Goal: Task Accomplishment & Management: Use online tool/utility

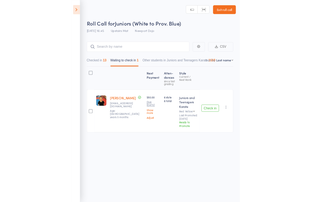
scroll to position [4, 0]
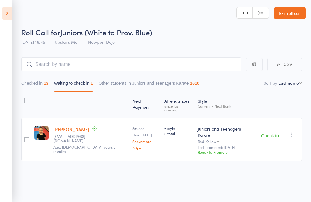
click at [233, 132] on icon "button" at bounding box center [292, 135] width 6 height 6
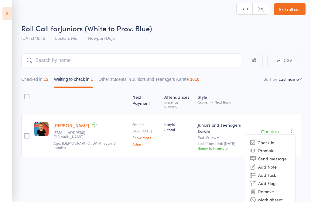
click at [233, 188] on li "Remove" at bounding box center [270, 192] width 50 height 8
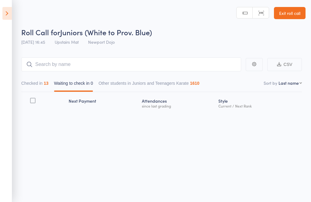
click at [4, 15] on icon at bounding box center [6, 13] width 9 height 13
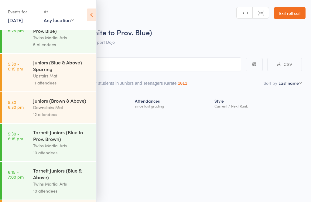
scroll to position [257, 0]
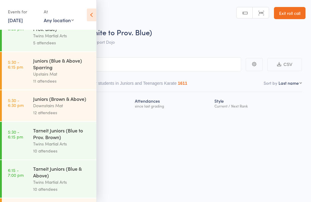
click at [33, 71] on div "Juniors (Blue & Above) Sparring" at bounding box center [62, 63] width 58 height 13
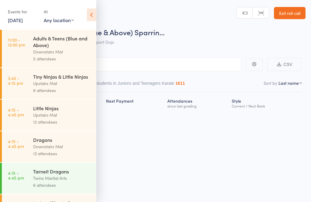
click at [90, 13] on icon at bounding box center [91, 15] width 9 height 13
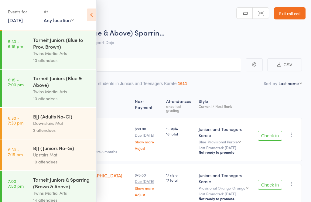
scroll to position [279, 0]
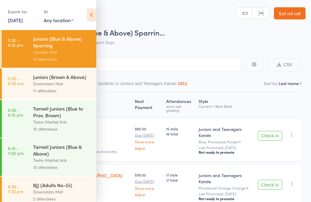
click at [95, 17] on icon at bounding box center [91, 15] width 9 height 13
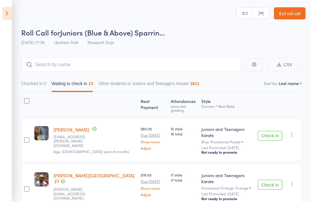
click at [268, 131] on button "Check in" at bounding box center [270, 136] width 24 height 10
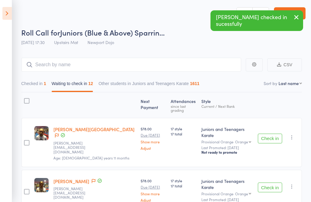
click at [270, 134] on button "Check in" at bounding box center [270, 139] width 24 height 10
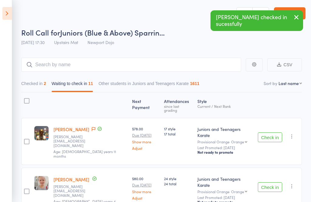
click at [270, 133] on button "Check in" at bounding box center [270, 138] width 24 height 10
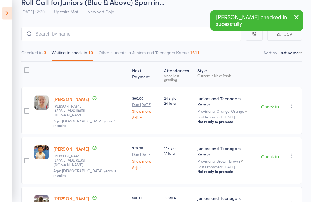
scroll to position [31, 0]
click at [271, 152] on button "Check in" at bounding box center [270, 157] width 24 height 10
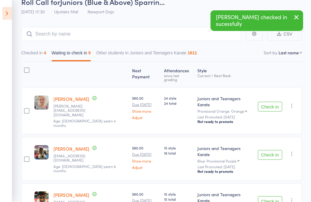
click at [271, 150] on button "Check in" at bounding box center [270, 155] width 24 height 10
click at [267, 150] on button "Check in" at bounding box center [270, 155] width 24 height 10
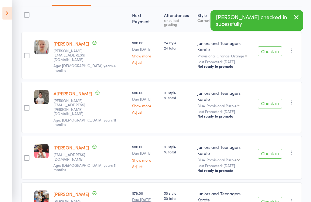
scroll to position [86, 0]
click at [272, 149] on button "Check in" at bounding box center [270, 154] width 24 height 10
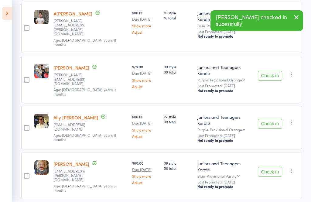
scroll to position [167, 0]
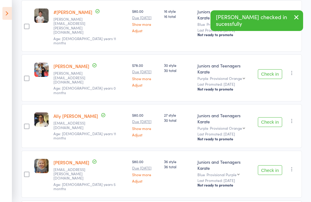
click at [272, 117] on button "Check in" at bounding box center [270, 122] width 24 height 10
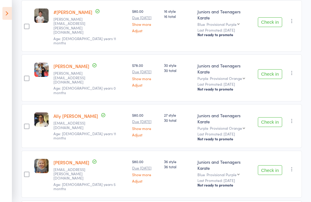
scroll to position [126, 0]
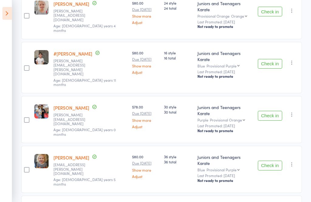
click at [275, 161] on button "Check in" at bounding box center [270, 166] width 24 height 10
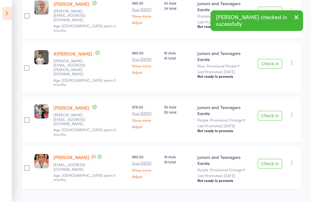
scroll to position [84, 0]
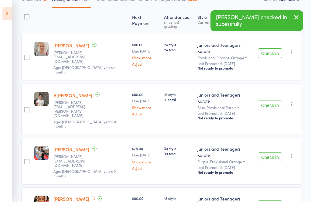
click at [265, 201] on button "Check in" at bounding box center [270, 206] width 24 height 10
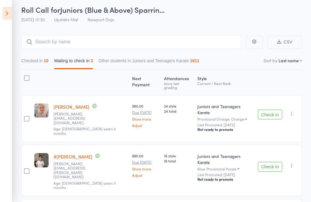
scroll to position [43, 0]
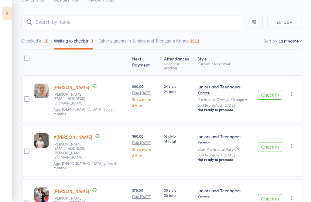
click at [278, 142] on button "Check in" at bounding box center [270, 147] width 24 height 10
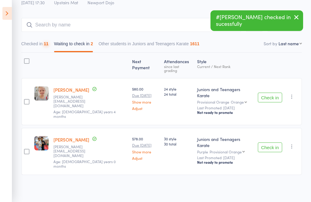
scroll to position [1, 0]
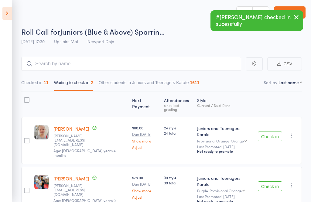
click at [271, 181] on button "Check in" at bounding box center [270, 186] width 24 height 10
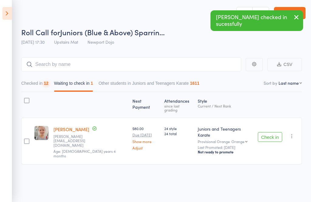
scroll to position [4, 0]
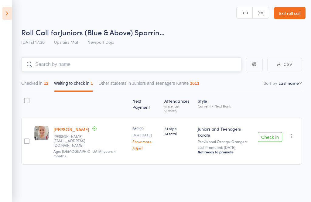
click at [191, 60] on input "search" at bounding box center [131, 64] width 220 height 14
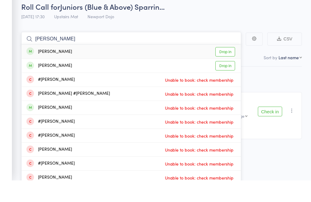
type input "Henry lux"
click at [226, 69] on link "Drop in" at bounding box center [225, 73] width 20 height 9
